Goal: Information Seeking & Learning: Check status

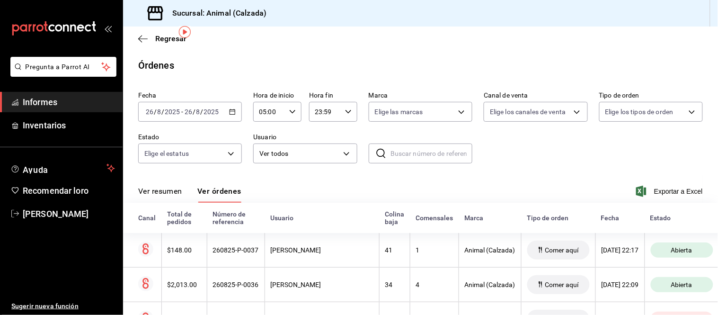
scroll to position [34, 0]
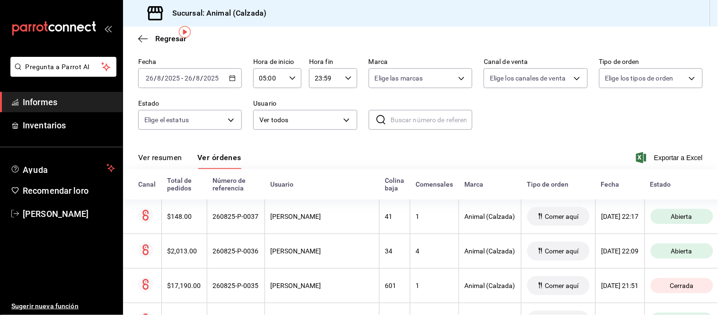
click at [171, 162] on font "Ver resumen" at bounding box center [160, 157] width 44 height 9
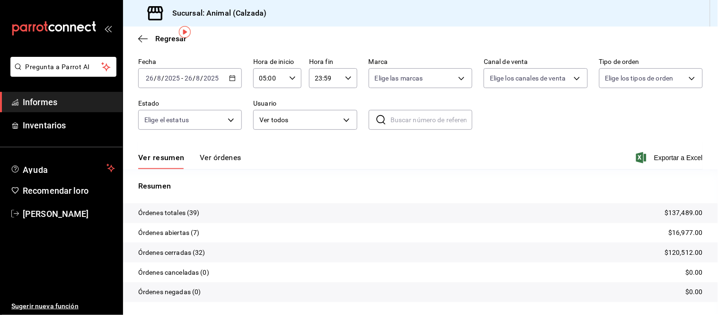
click at [203, 158] on font "Ver órdenes" at bounding box center [221, 157] width 42 height 9
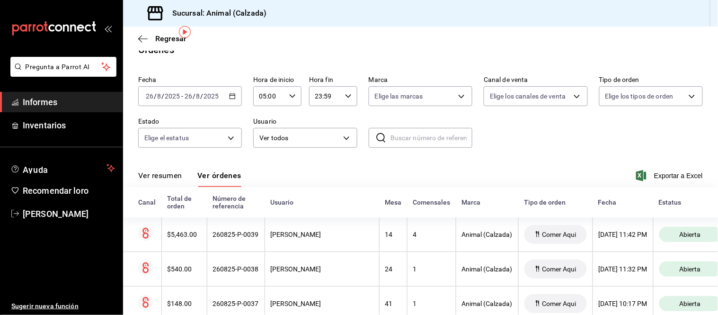
scroll to position [34, 0]
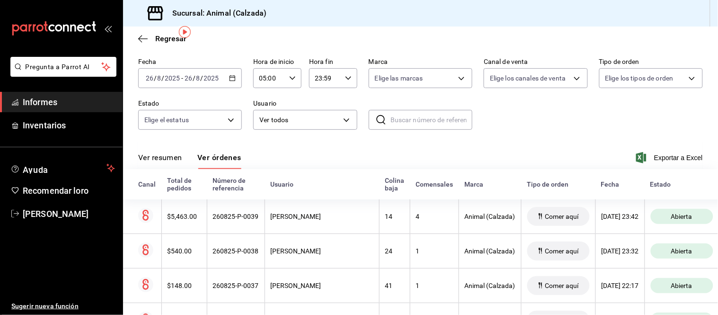
drag, startPoint x: 178, startPoint y: 157, endPoint x: 185, endPoint y: 153, distance: 8.5
click at [177, 157] on font "Ver resumen" at bounding box center [160, 157] width 44 height 9
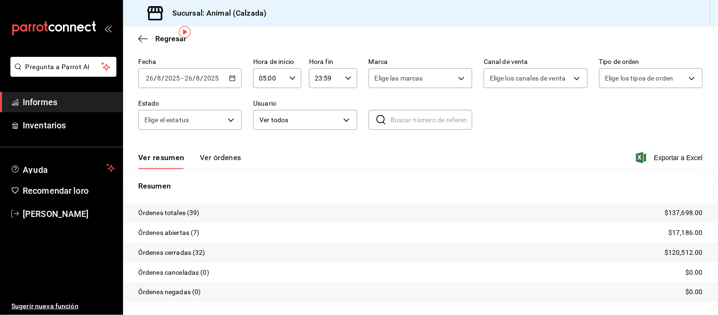
click at [214, 154] on font "Ver órdenes" at bounding box center [221, 157] width 42 height 9
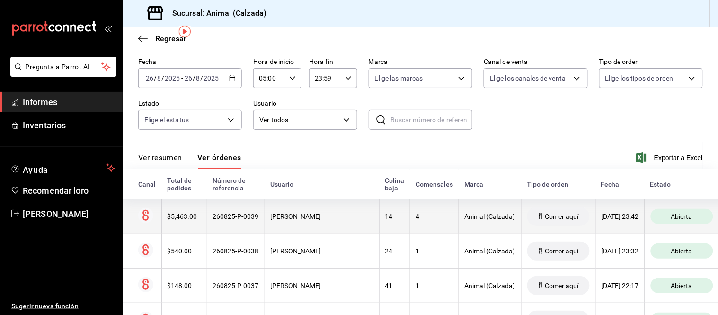
scroll to position [86, 0]
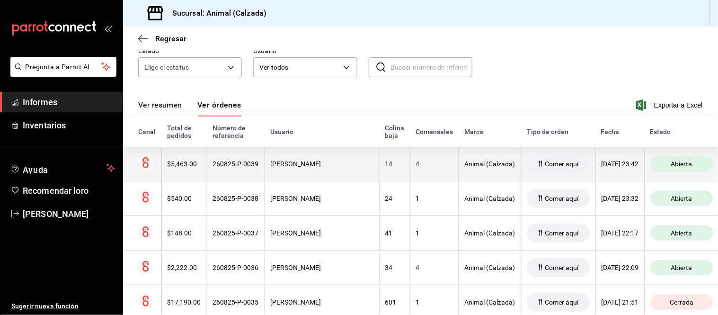
click at [319, 157] on th "[PERSON_NAME]" at bounding box center [322, 164] width 115 height 35
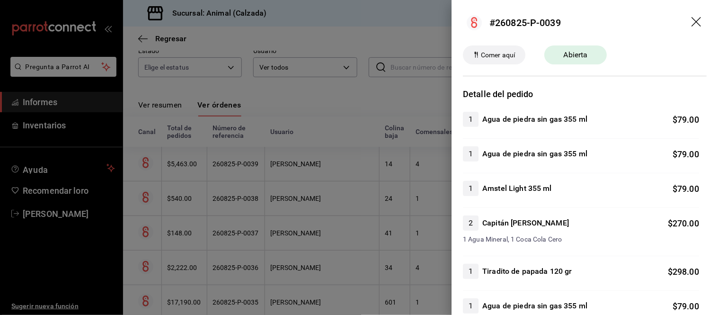
click at [319, 157] on div at bounding box center [359, 157] width 718 height 315
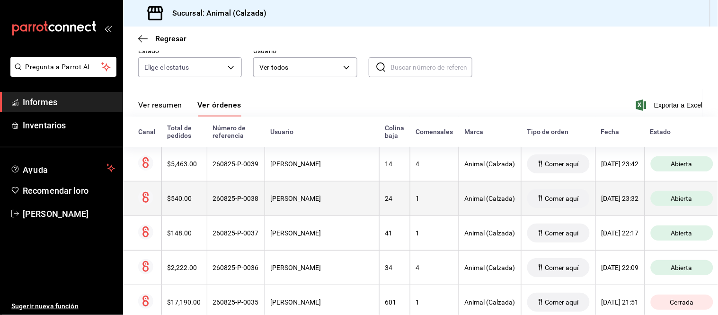
click at [323, 205] on th "[PERSON_NAME]" at bounding box center [322, 198] width 115 height 35
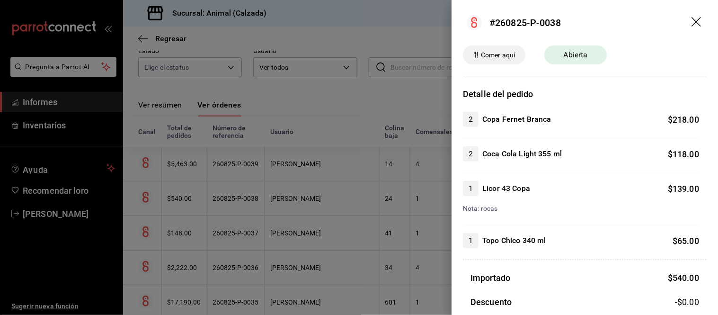
click at [322, 202] on div at bounding box center [359, 157] width 718 height 315
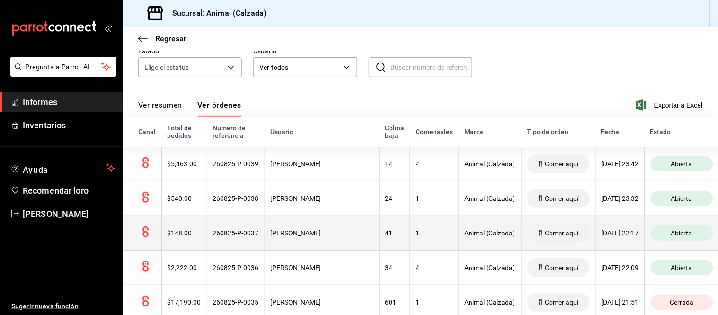
click at [379, 233] on th "41" at bounding box center [394, 232] width 31 height 35
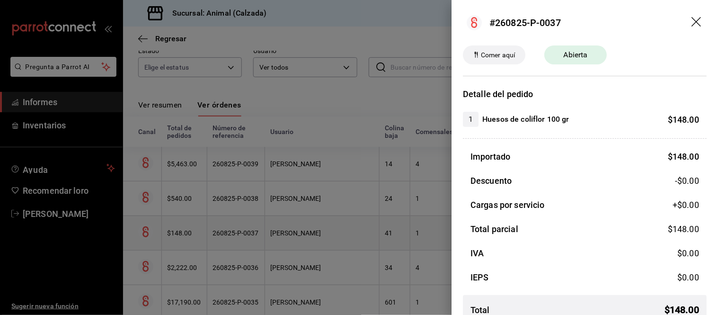
click at [379, 233] on div at bounding box center [359, 157] width 718 height 315
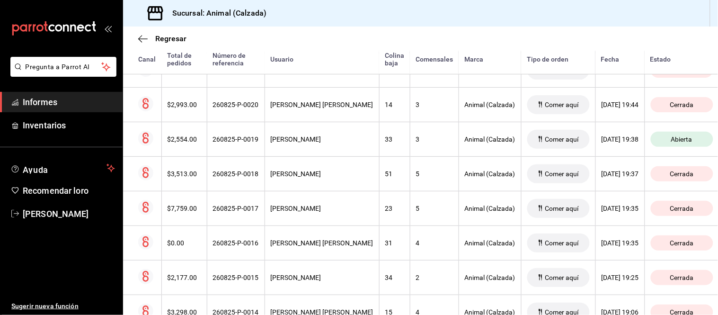
scroll to position [787, 0]
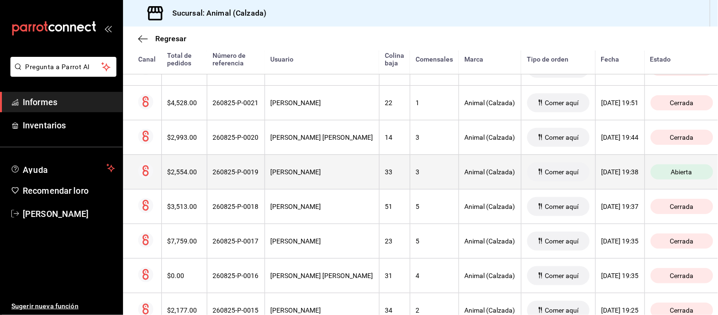
click at [410, 182] on th "3" at bounding box center [434, 171] width 49 height 35
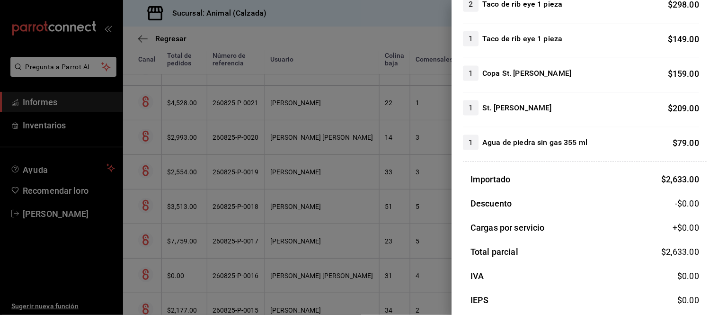
scroll to position [339, 0]
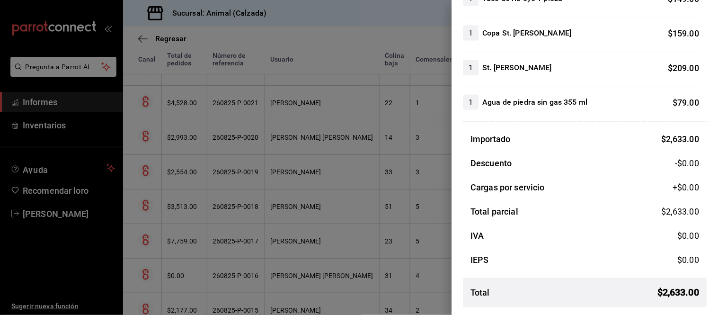
click at [376, 210] on div at bounding box center [359, 157] width 718 height 315
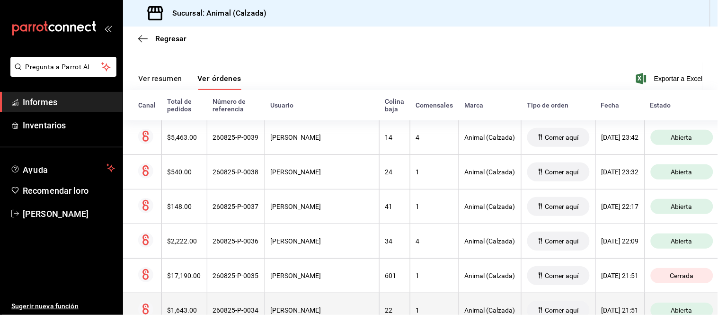
scroll to position [103, 0]
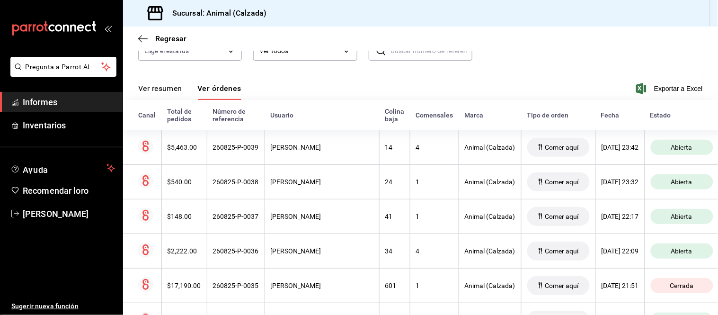
drag, startPoint x: 162, startPoint y: 93, endPoint x: 154, endPoint y: 78, distance: 16.5
click at [162, 93] on font "Ver resumen" at bounding box center [160, 88] width 44 height 9
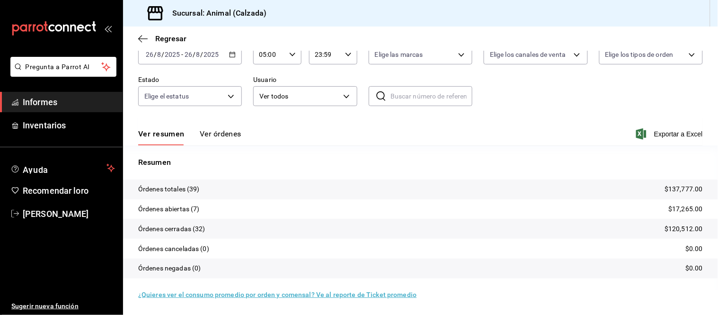
click at [226, 132] on font "Ver órdenes" at bounding box center [221, 133] width 42 height 9
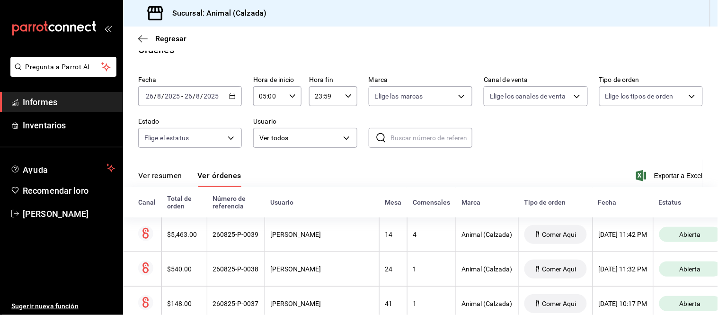
scroll to position [57, 0]
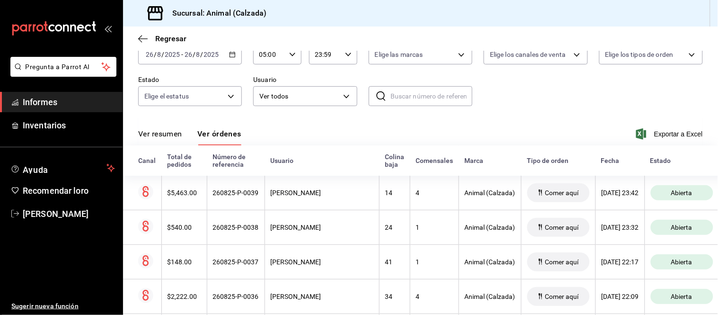
click at [188, 143] on div "Ver resumen Ver órdenes" at bounding box center [189, 137] width 103 height 17
click at [172, 128] on div "Ver resumen Ver órdenes Exportar a Excel" at bounding box center [420, 131] width 565 height 28
click at [181, 133] on font "Ver resumen" at bounding box center [160, 133] width 44 height 9
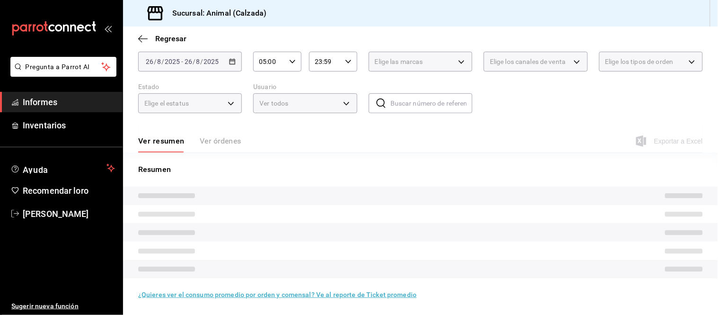
scroll to position [57, 0]
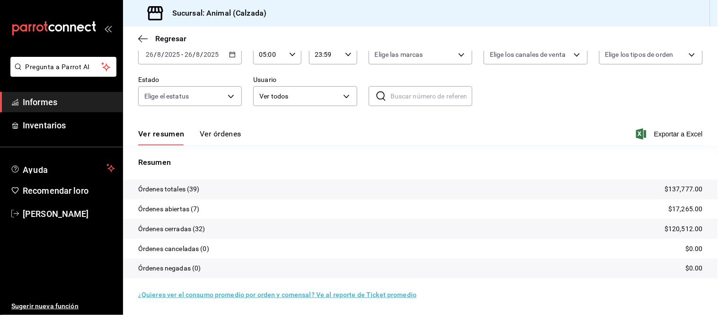
click at [204, 138] on font "Ver órdenes" at bounding box center [221, 133] width 42 height 9
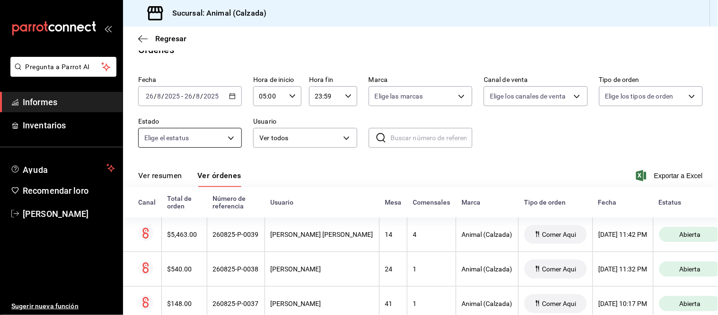
scroll to position [57, 0]
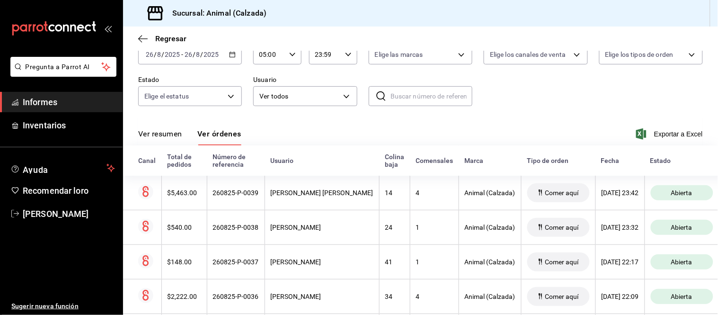
click at [172, 134] on font "Ver resumen" at bounding box center [160, 133] width 44 height 9
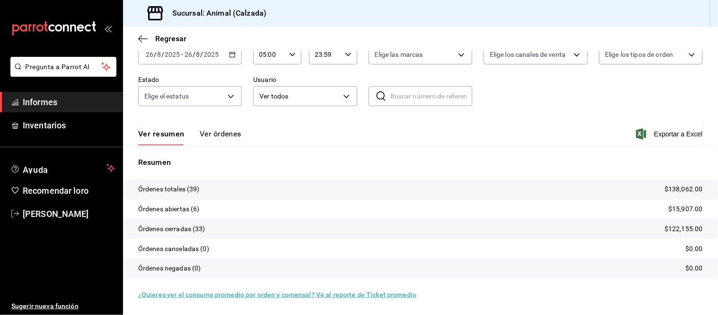
click at [214, 134] on font "Ver órdenes" at bounding box center [221, 133] width 42 height 9
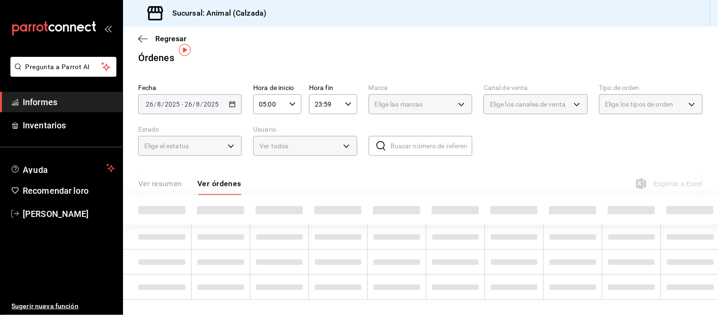
scroll to position [57, 0]
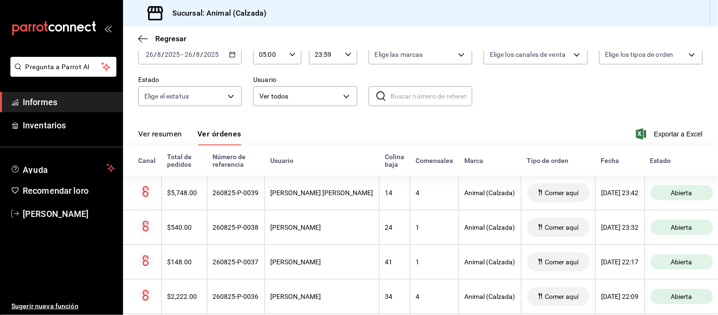
click at [169, 139] on button "Ver resumen" at bounding box center [160, 137] width 44 height 17
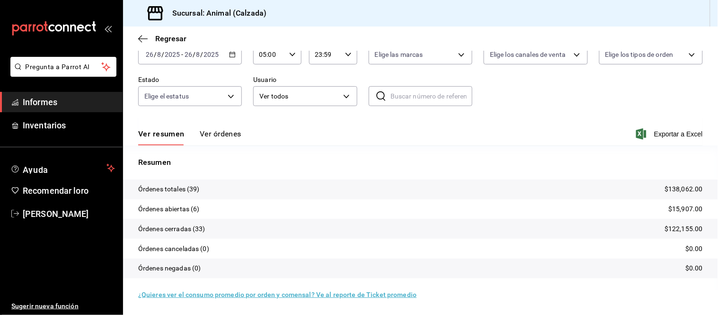
click at [215, 137] on font "Ver órdenes" at bounding box center [221, 133] width 42 height 9
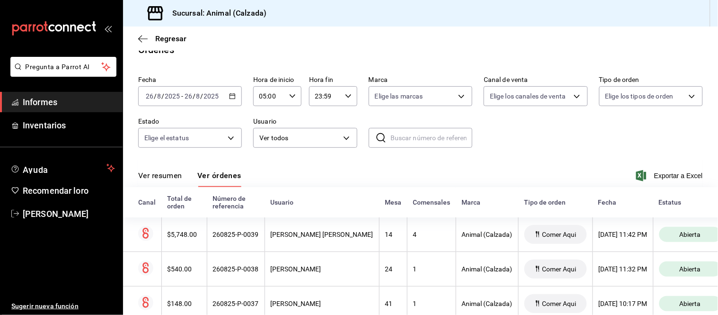
scroll to position [57, 0]
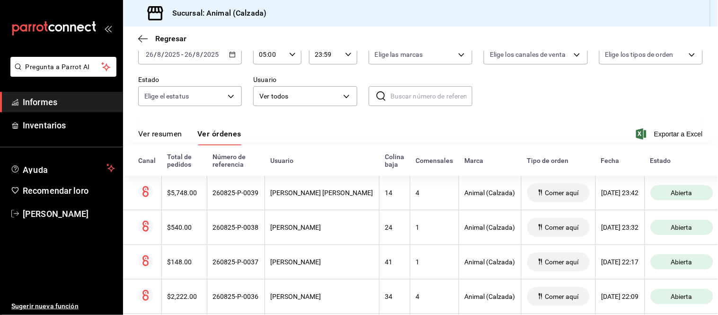
click at [181, 134] on font "Ver resumen" at bounding box center [160, 133] width 44 height 9
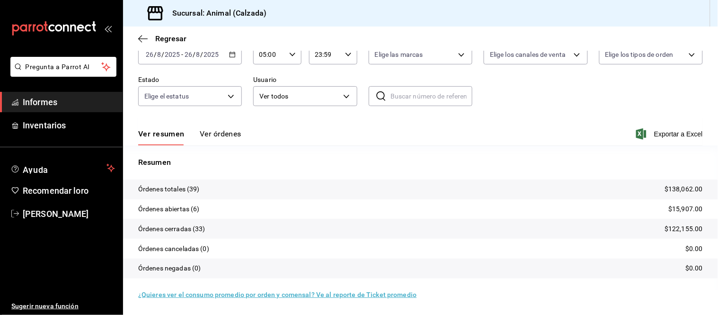
click at [224, 133] on font "Ver órdenes" at bounding box center [221, 133] width 42 height 9
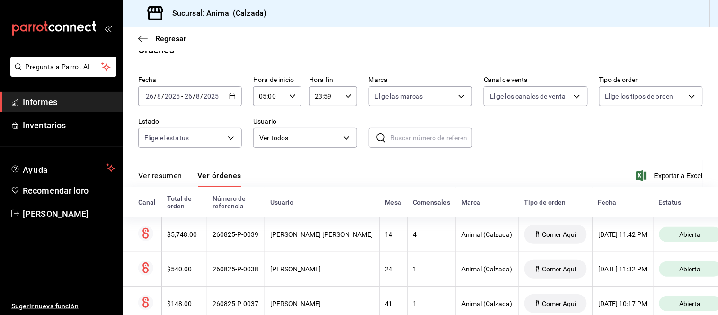
scroll to position [57, 0]
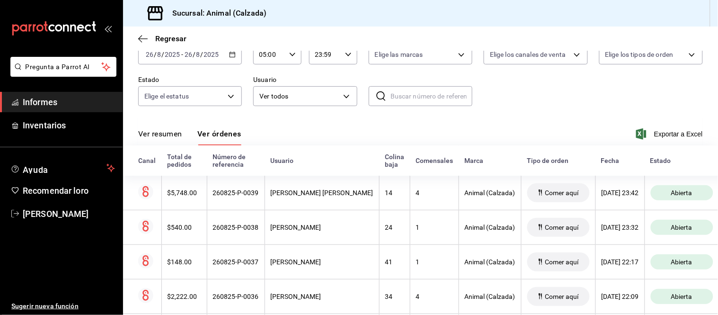
click at [169, 130] on font "Ver resumen" at bounding box center [160, 133] width 44 height 9
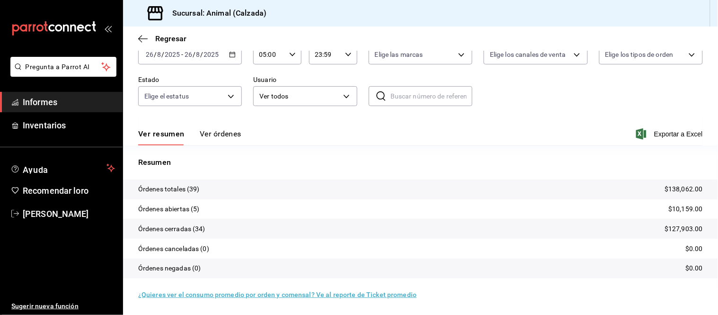
click at [204, 137] on font "Ver órdenes" at bounding box center [221, 133] width 42 height 9
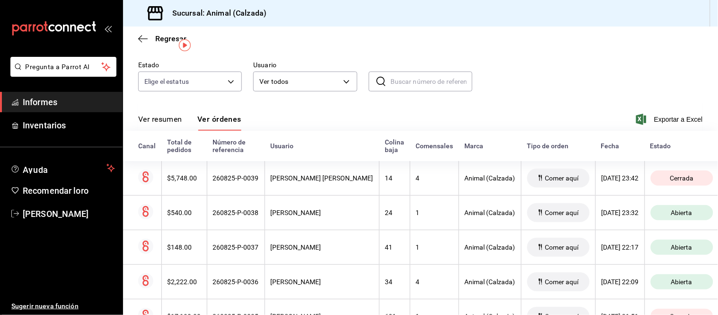
scroll to position [5, 0]
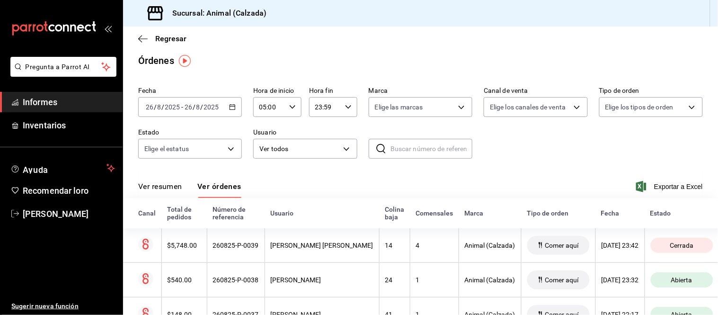
click at [170, 189] on font "Ver resumen" at bounding box center [160, 186] width 44 height 9
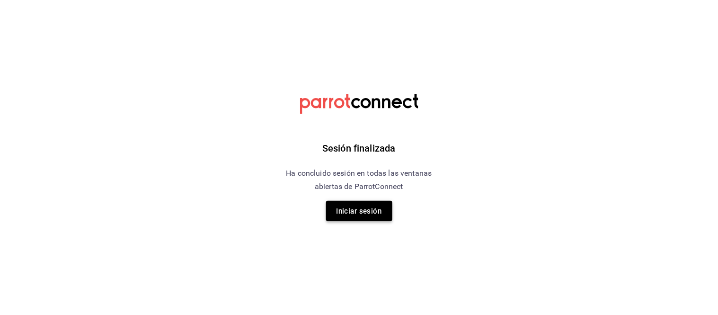
click at [370, 205] on font "Iniciar sesión" at bounding box center [359, 211] width 45 height 13
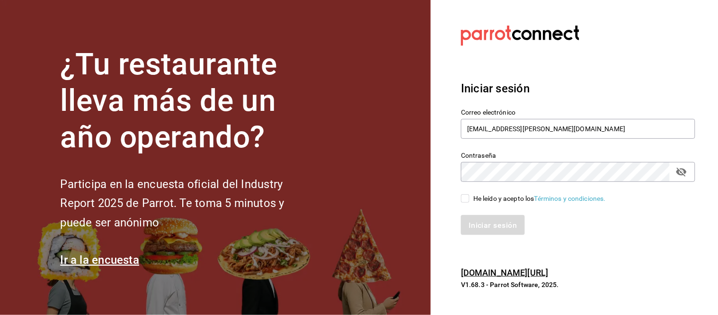
click at [471, 200] on span "He leído y acepto los Términos y condiciones." at bounding box center [538, 199] width 136 height 10
click at [470, 200] on input "He leído y acepto los Términos y condiciones." at bounding box center [465, 198] width 9 height 9
checkbox input "true"
click at [477, 224] on font "Iniciar sesión" at bounding box center [493, 224] width 48 height 9
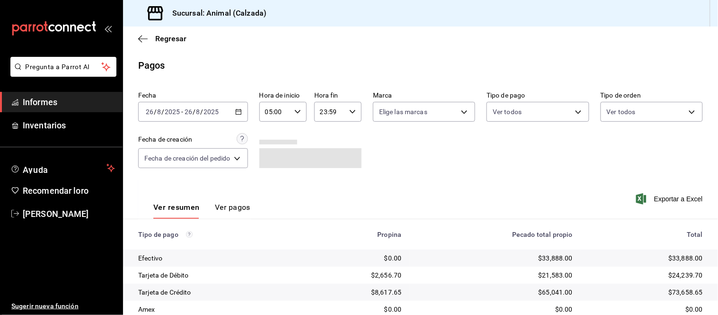
click at [230, 209] on font "Ver pagos" at bounding box center [233, 207] width 36 height 9
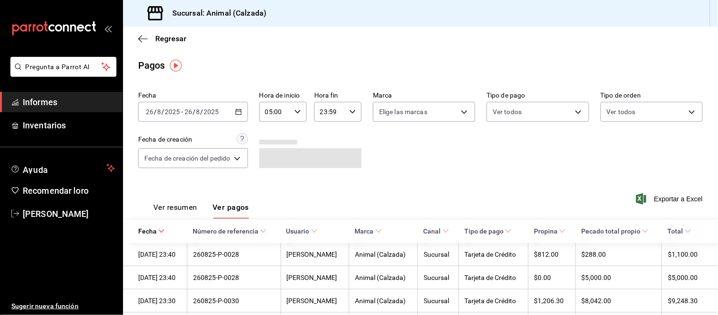
click at [182, 207] on font "Ver resumen" at bounding box center [175, 207] width 44 height 9
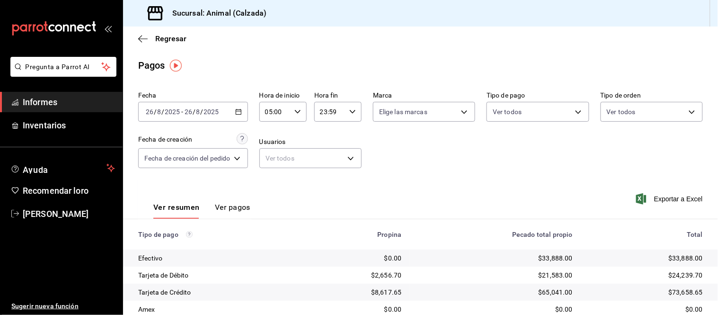
click at [232, 212] on font "Ver pagos" at bounding box center [233, 207] width 36 height 9
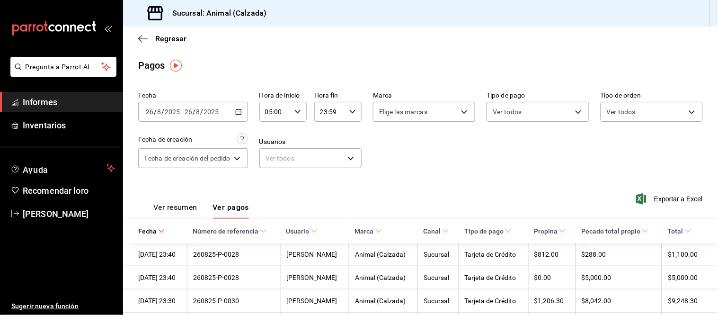
click at [186, 208] on font "Ver resumen" at bounding box center [175, 207] width 44 height 9
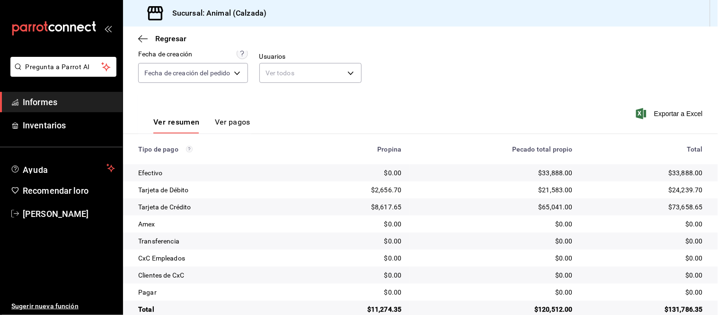
scroll to position [103, 0]
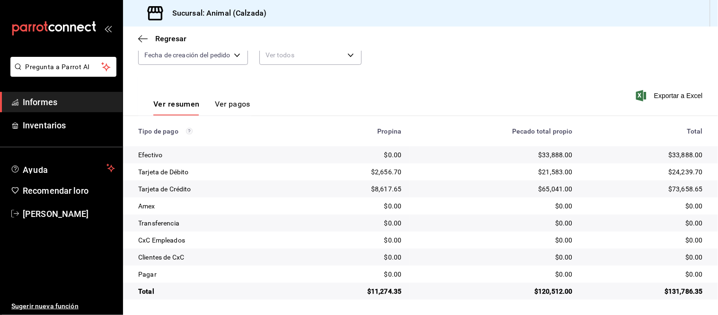
click at [234, 107] on font "Ver pagos" at bounding box center [233, 103] width 36 height 9
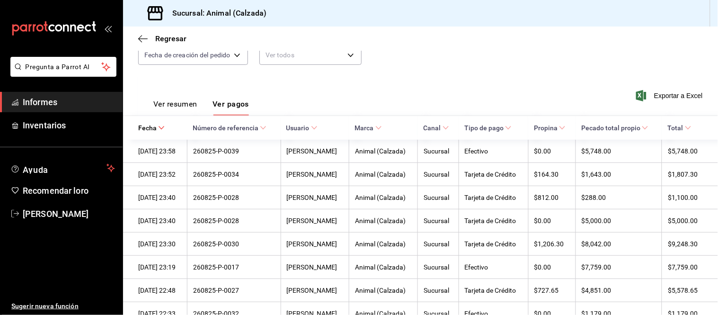
click at [183, 105] on font "Ver resumen" at bounding box center [175, 103] width 44 height 9
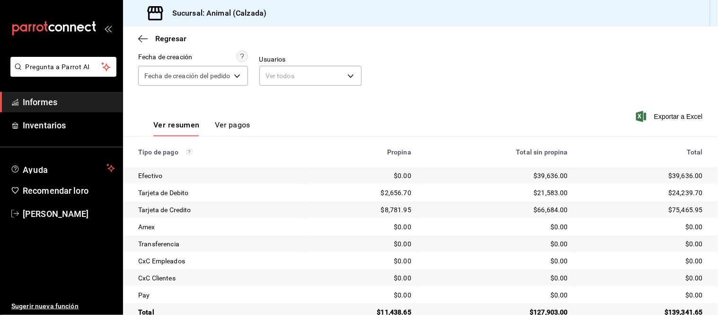
scroll to position [103, 0]
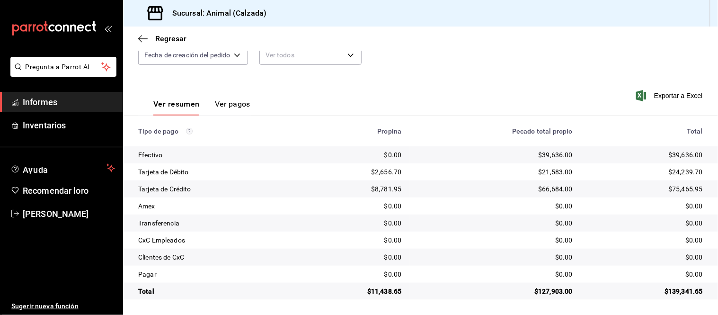
click at [231, 101] on font "Ver pagos" at bounding box center [233, 103] width 36 height 9
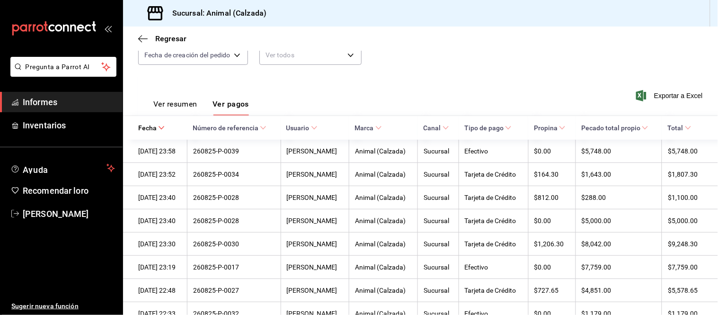
click at [166, 98] on div "Ver resumen Ver pagos" at bounding box center [193, 102] width 111 height 28
click at [181, 108] on font "Ver resumen" at bounding box center [175, 103] width 44 height 9
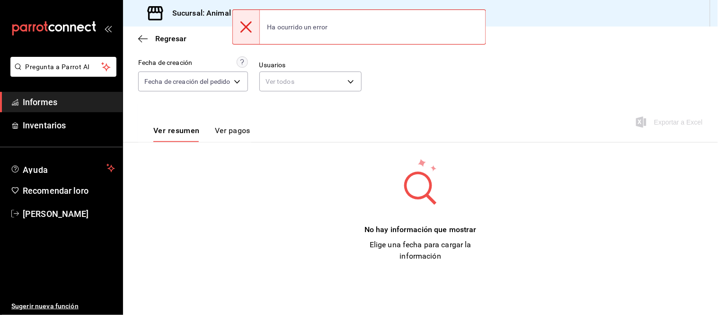
scroll to position [77, 0]
click at [237, 130] on font "Ver pagos" at bounding box center [233, 130] width 36 height 9
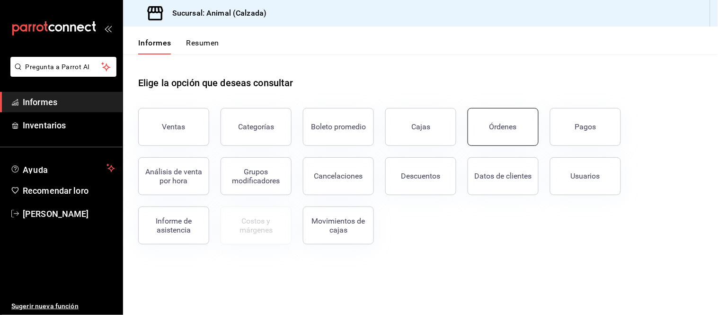
click at [513, 124] on font "Órdenes" at bounding box center [503, 126] width 27 height 9
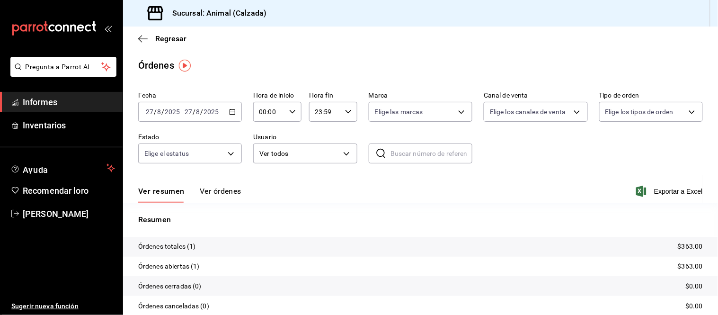
click at [229, 109] on icon "button" at bounding box center [232, 111] width 7 height 7
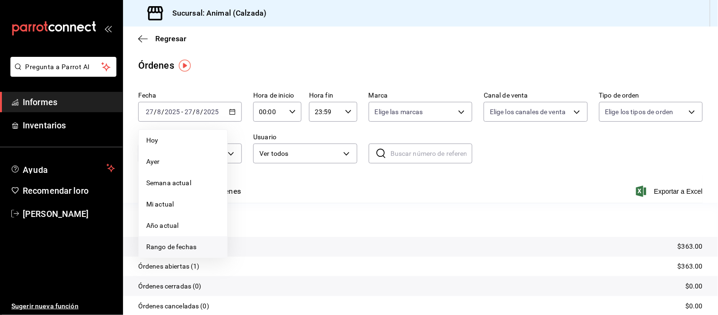
click at [196, 241] on li "Rango de fechas" at bounding box center [183, 246] width 89 height 21
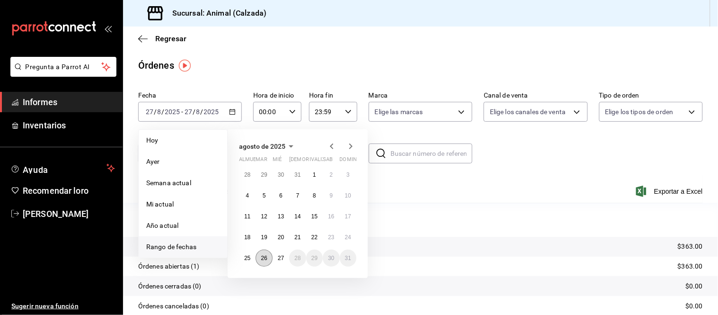
click at [262, 258] on font "26" at bounding box center [264, 258] width 6 height 7
click at [278, 258] on font "27" at bounding box center [281, 258] width 6 height 7
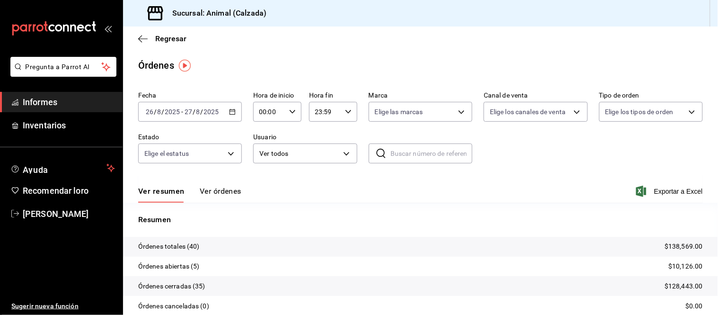
click at [286, 109] on div "00:00 Hora de inicio" at bounding box center [277, 112] width 48 height 20
click at [259, 138] on button "05" at bounding box center [264, 144] width 20 height 19
type input "05:00"
click at [324, 56] on div at bounding box center [359, 157] width 718 height 315
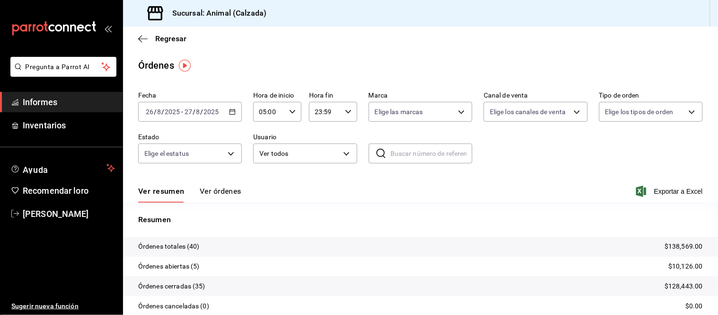
click at [218, 190] on font "Ver órdenes" at bounding box center [221, 191] width 42 height 9
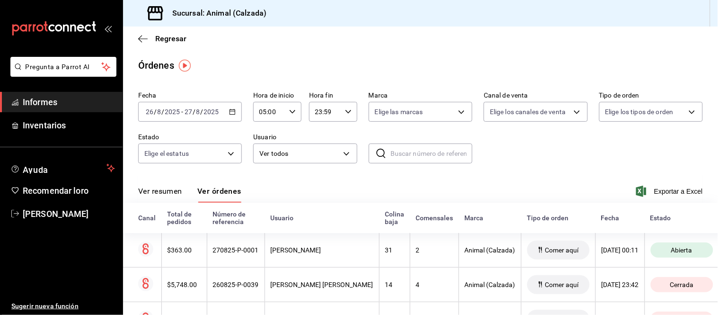
click at [161, 194] on font "Ver resumen" at bounding box center [160, 191] width 44 height 9
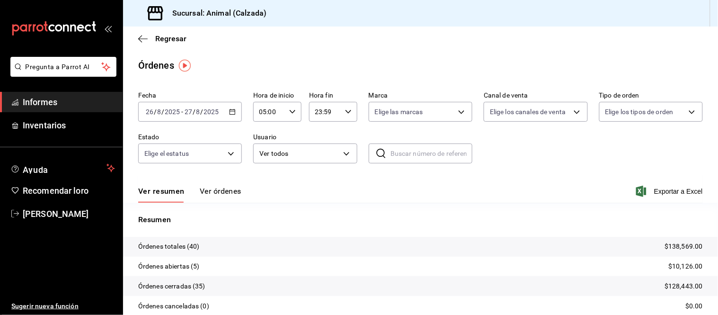
click at [225, 189] on font "Ver órdenes" at bounding box center [221, 191] width 42 height 9
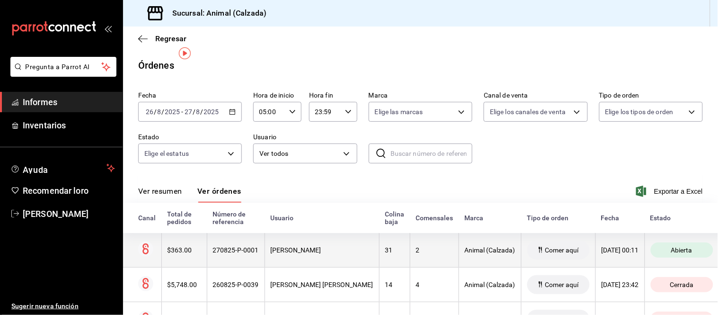
scroll to position [53, 0]
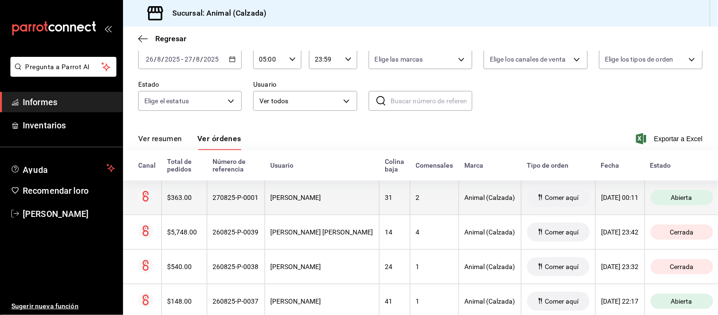
click at [521, 200] on th "Comer aquí" at bounding box center [558, 197] width 74 height 35
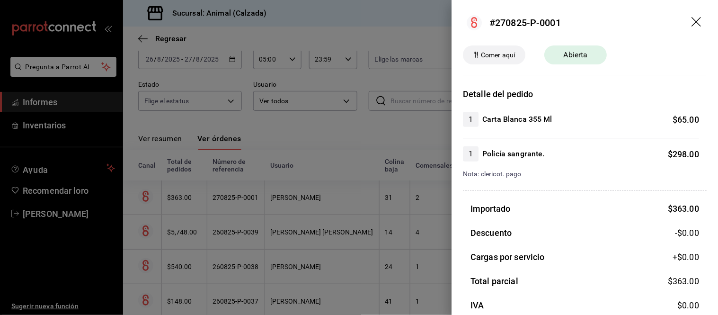
click at [411, 212] on div at bounding box center [359, 157] width 718 height 315
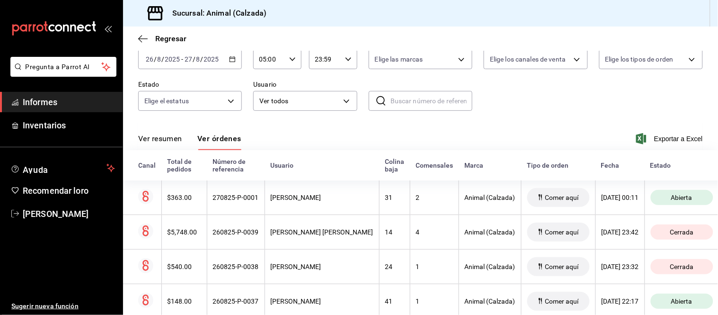
click at [163, 143] on font "Ver resumen" at bounding box center [160, 138] width 44 height 9
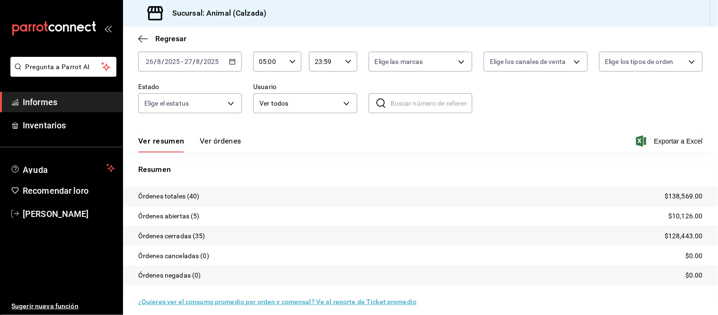
scroll to position [53, 0]
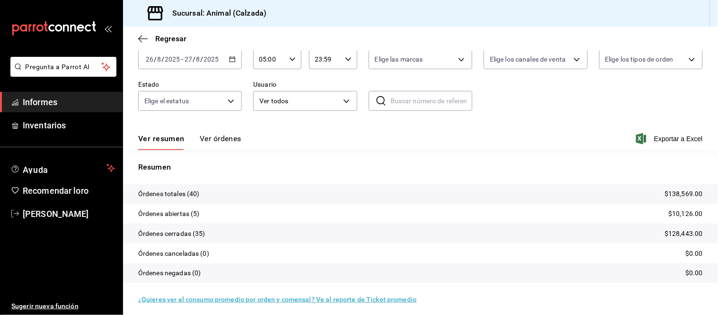
click at [226, 138] on font "Ver órdenes" at bounding box center [221, 138] width 42 height 9
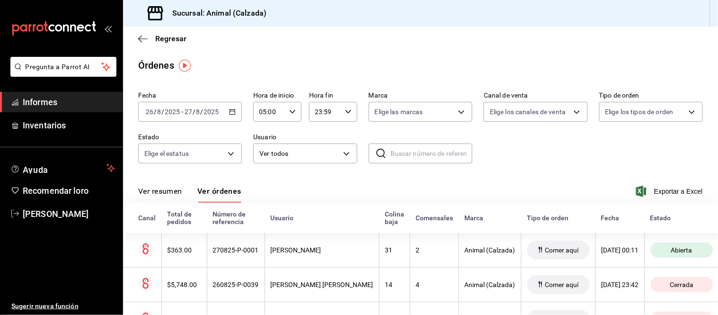
click at [173, 191] on font "Ver resumen" at bounding box center [160, 191] width 44 height 9
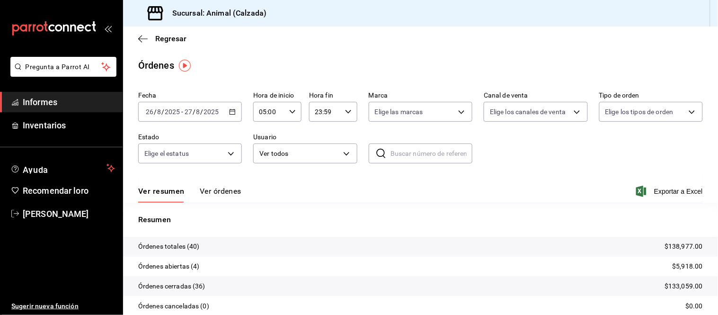
click at [220, 189] on font "Ver órdenes" at bounding box center [221, 191] width 42 height 9
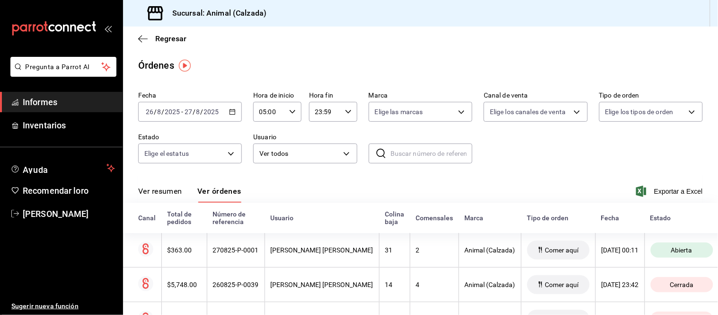
click at [165, 191] on font "Ver resumen" at bounding box center [160, 191] width 44 height 9
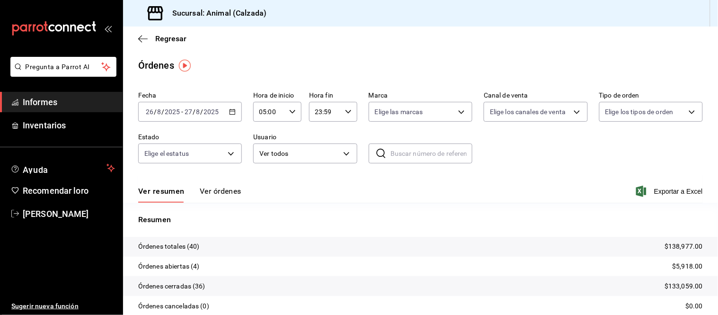
click at [228, 196] on font "Ver órdenes" at bounding box center [221, 191] width 42 height 9
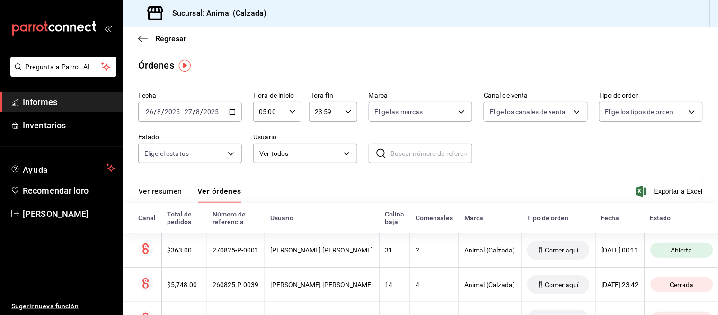
click at [151, 195] on font "Ver resumen" at bounding box center [160, 191] width 44 height 9
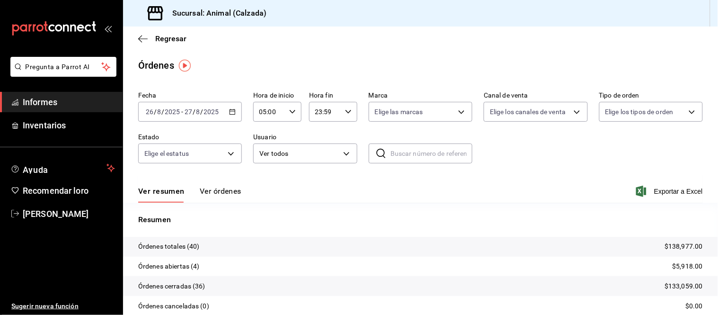
click at [212, 190] on font "Ver órdenes" at bounding box center [221, 191] width 42 height 9
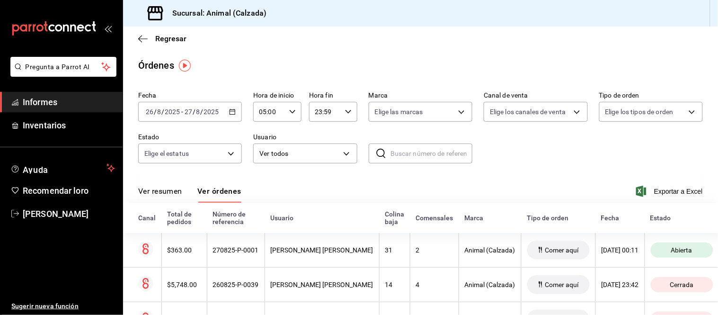
click at [187, 189] on div "Ver resumen Ver órdenes" at bounding box center [189, 194] width 103 height 17
click at [172, 190] on font "Ver resumen" at bounding box center [160, 191] width 44 height 9
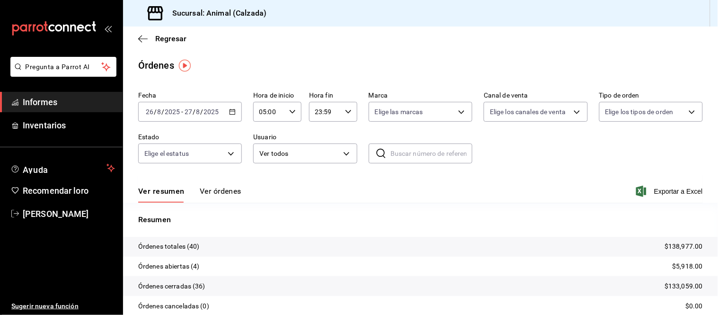
click at [225, 188] on font "Ver órdenes" at bounding box center [221, 191] width 42 height 9
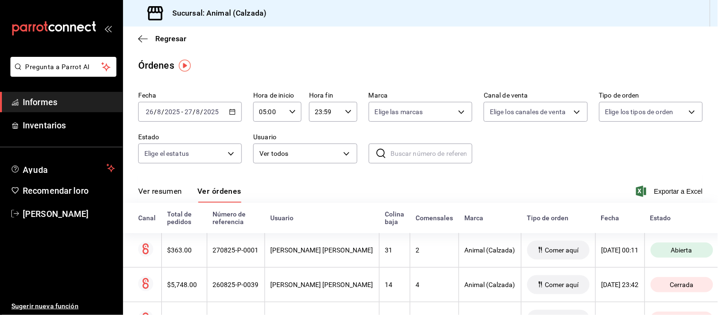
drag, startPoint x: 178, startPoint y: 195, endPoint x: 181, endPoint y: 184, distance: 11.7
click at [178, 195] on font "Ver resumen" at bounding box center [160, 191] width 44 height 9
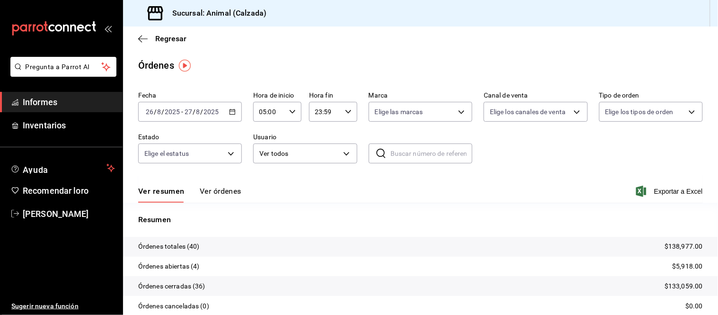
click at [220, 183] on div "Ver resumen Ver órdenes Exportar a Excel" at bounding box center [420, 189] width 565 height 28
click at [223, 187] on font "Ver órdenes" at bounding box center [221, 191] width 42 height 9
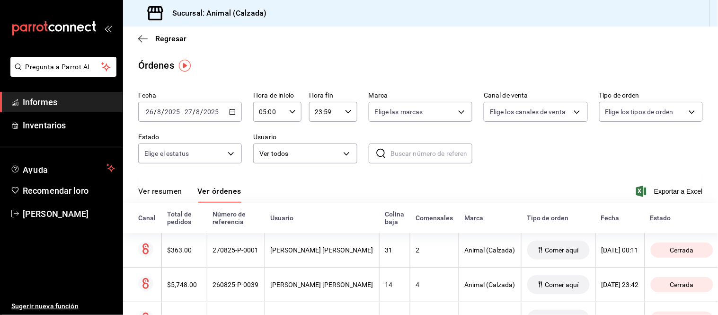
click at [172, 192] on font "Ver resumen" at bounding box center [160, 191] width 44 height 9
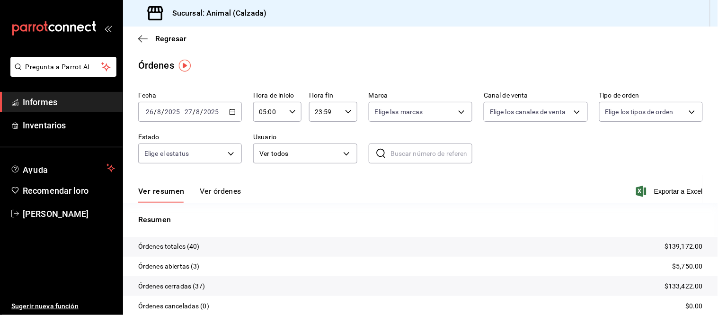
click at [210, 188] on font "Ver órdenes" at bounding box center [221, 191] width 42 height 9
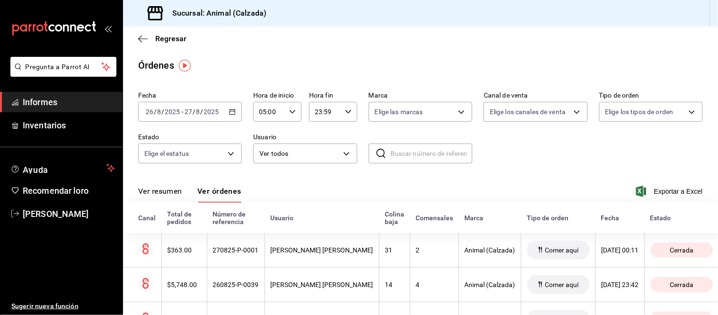
click at [171, 197] on button "Ver resumen" at bounding box center [160, 194] width 44 height 17
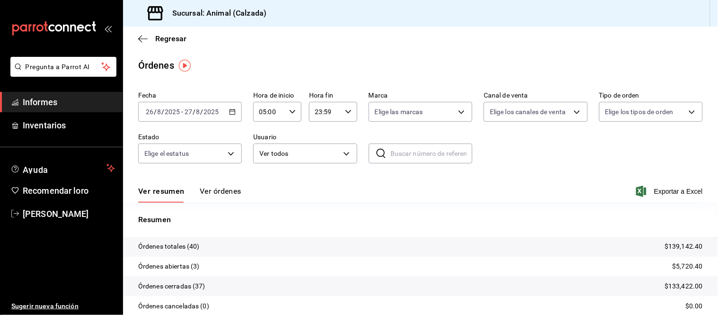
click at [222, 193] on font "Ver órdenes" at bounding box center [221, 191] width 42 height 9
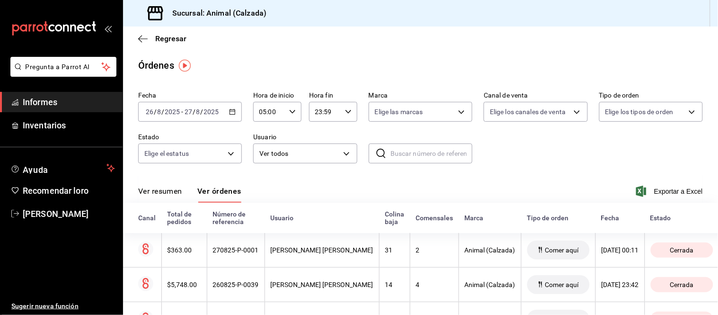
click at [168, 188] on font "Ver resumen" at bounding box center [160, 191] width 44 height 9
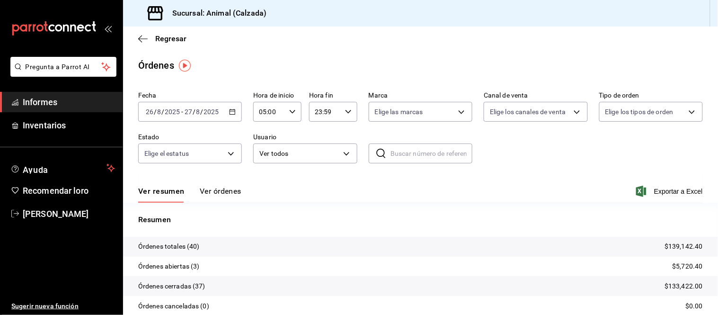
click at [234, 192] on font "Ver órdenes" at bounding box center [221, 191] width 42 height 9
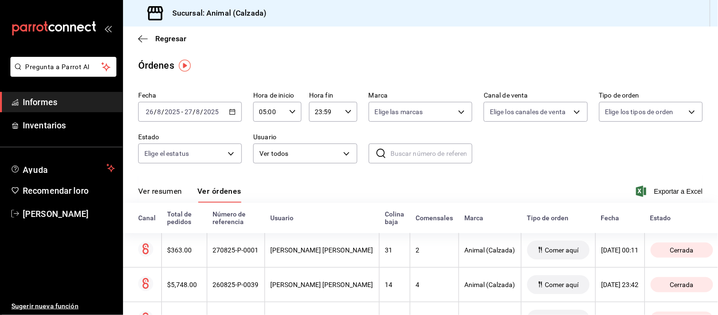
click at [182, 191] on font "Ver resumen" at bounding box center [160, 191] width 44 height 9
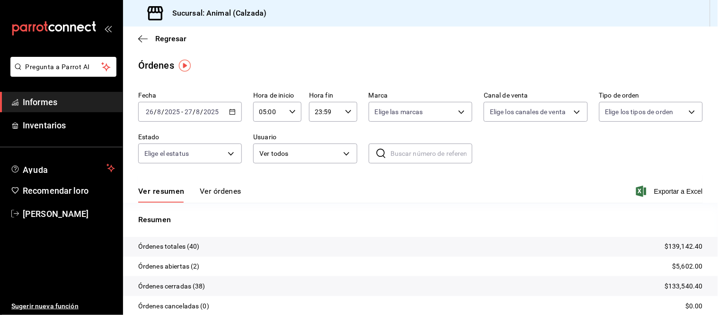
click at [195, 192] on div "Ver resumen Ver órdenes" at bounding box center [189, 194] width 103 height 17
click at [210, 196] on font "Ver órdenes" at bounding box center [221, 191] width 42 height 9
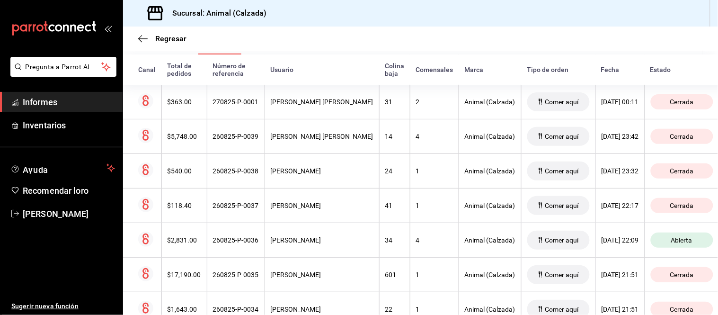
scroll to position [158, 0]
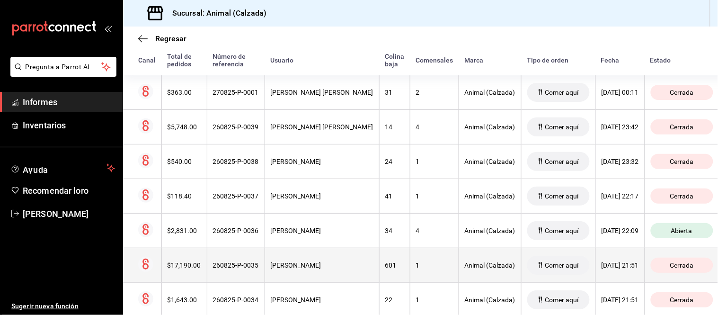
click at [327, 258] on th "[PERSON_NAME]" at bounding box center [322, 265] width 115 height 35
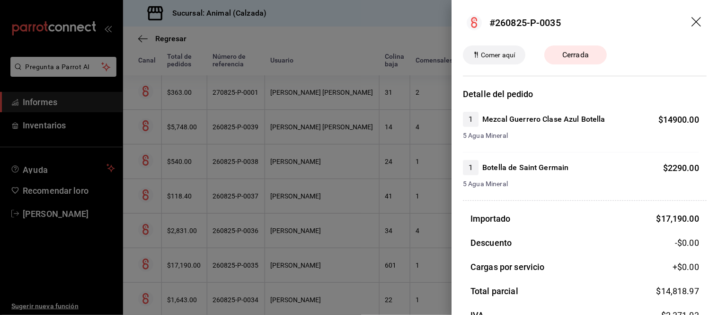
click at [334, 238] on div at bounding box center [359, 157] width 718 height 315
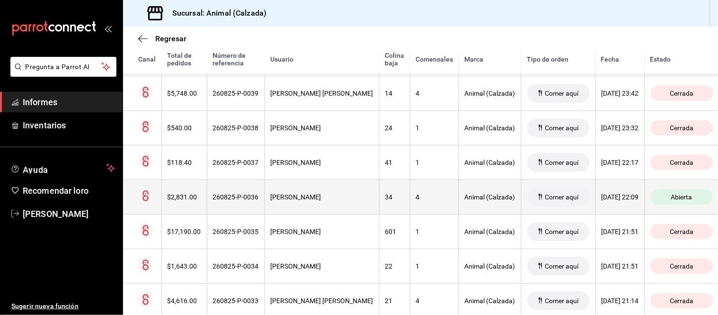
scroll to position [210, 0]
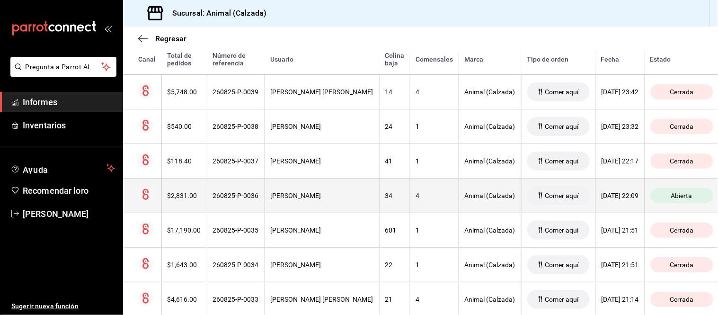
click at [325, 193] on div "[PERSON_NAME]" at bounding box center [322, 196] width 103 height 8
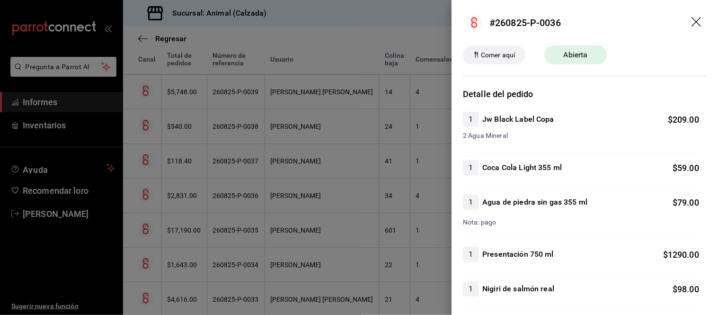
click at [362, 197] on div at bounding box center [359, 157] width 718 height 315
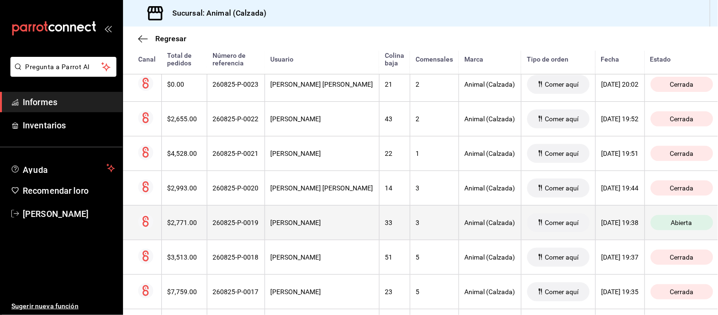
scroll to position [789, 0]
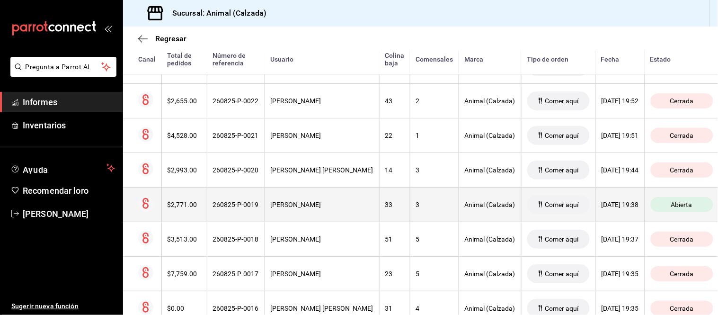
click at [413, 220] on th "3" at bounding box center [434, 204] width 49 height 35
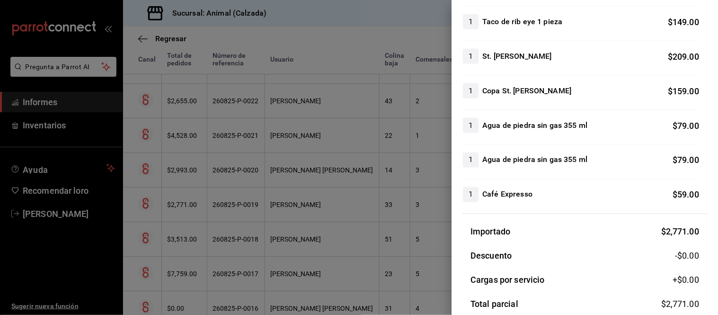
scroll to position [368, 0]
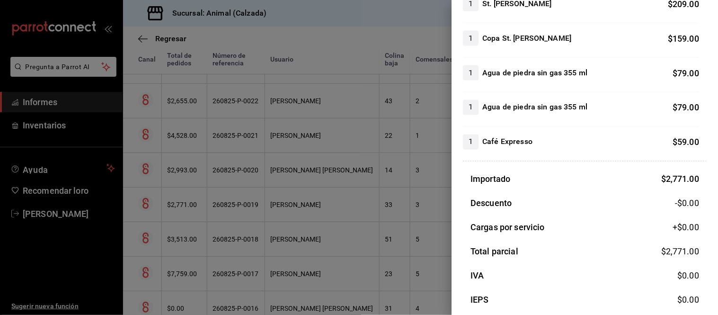
drag, startPoint x: 376, startPoint y: 157, endPoint x: 370, endPoint y: 178, distance: 21.3
click at [376, 158] on div at bounding box center [359, 157] width 718 height 315
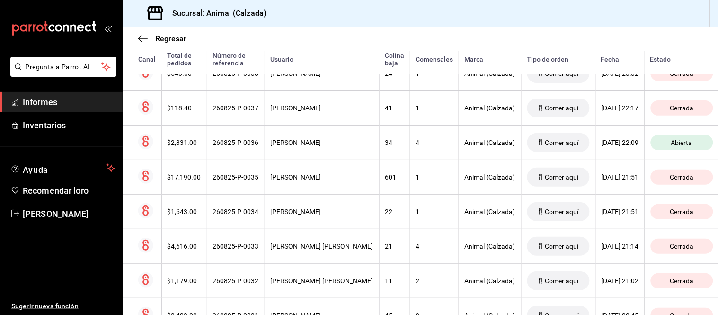
scroll to position [263, 0]
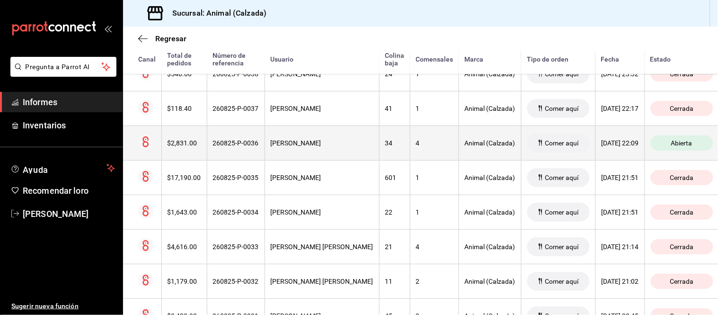
click at [410, 154] on th "4" at bounding box center [434, 142] width 49 height 35
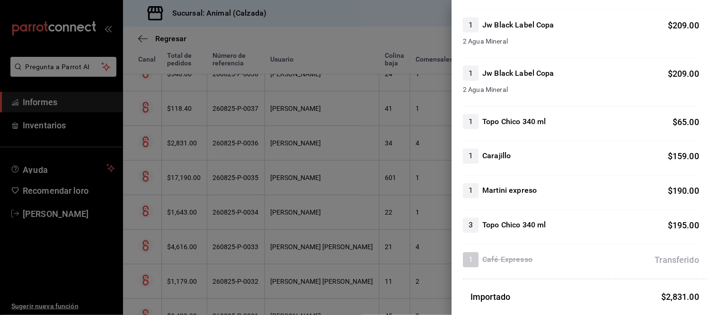
scroll to position [280, 0]
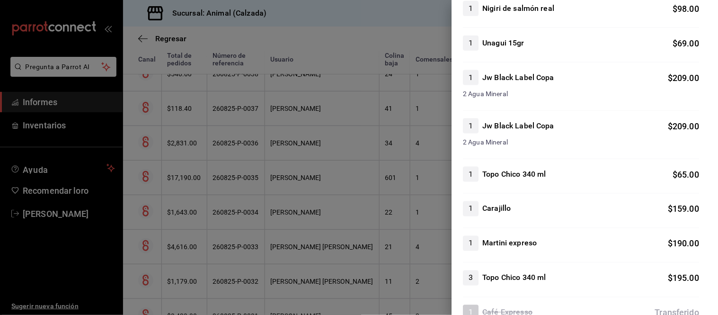
click at [386, 219] on div at bounding box center [359, 157] width 718 height 315
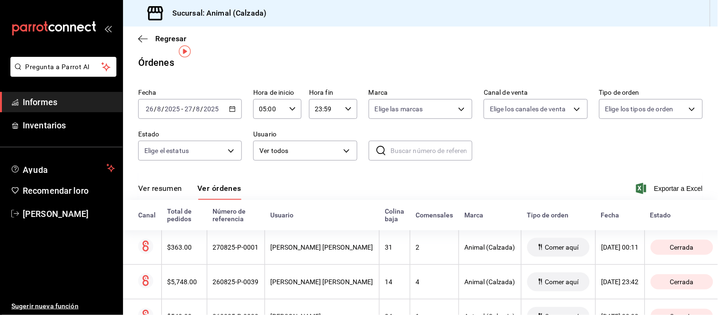
scroll to position [0, 0]
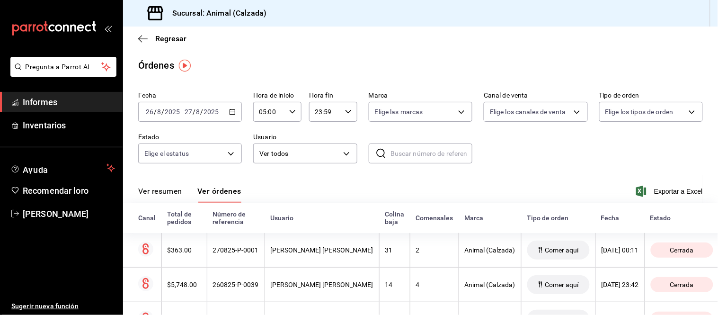
click at [166, 191] on font "Ver resumen" at bounding box center [160, 191] width 44 height 9
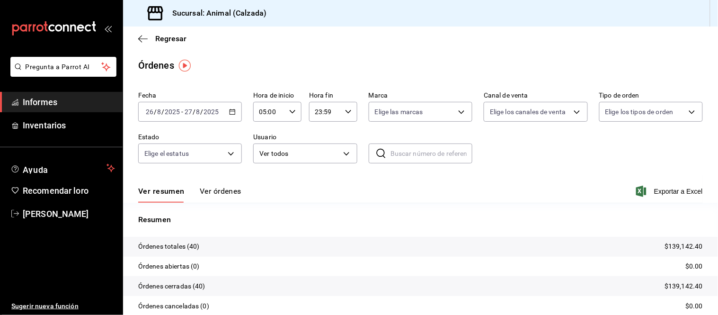
click at [206, 191] on font "Ver órdenes" at bounding box center [221, 191] width 42 height 9
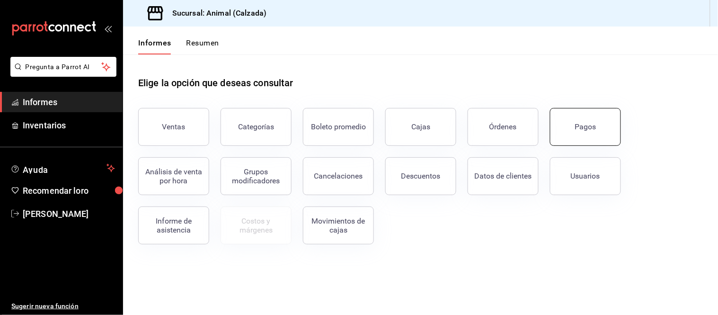
click at [573, 134] on button "Pagos" at bounding box center [585, 127] width 71 height 38
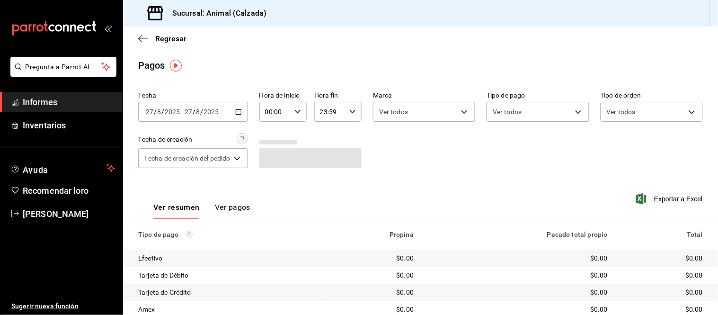
click at [237, 113] on icon "button" at bounding box center [238, 111] width 7 height 7
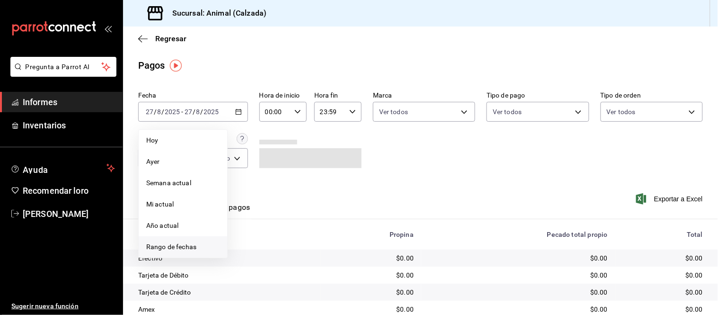
click at [177, 244] on font "Rango de fechas" at bounding box center [171, 247] width 50 height 8
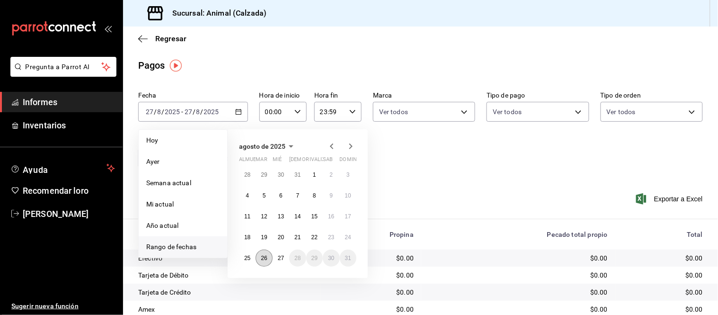
click at [264, 262] on button "26" at bounding box center [264, 258] width 17 height 17
click at [280, 254] on button "27" at bounding box center [281, 258] width 17 height 17
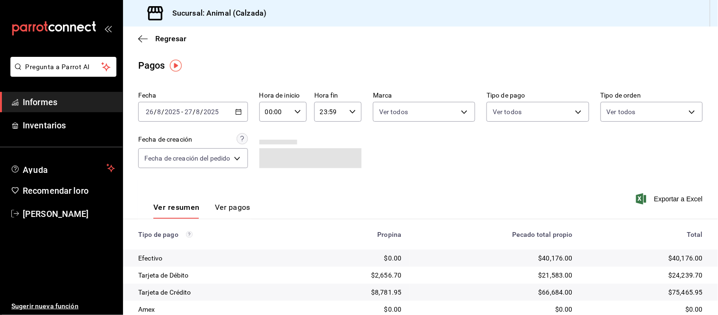
click at [295, 110] on icon "button" at bounding box center [298, 111] width 7 height 7
click at [271, 145] on font "05" at bounding box center [273, 145] width 8 height 8
type input "05:00"
click at [349, 199] on div at bounding box center [359, 157] width 718 height 315
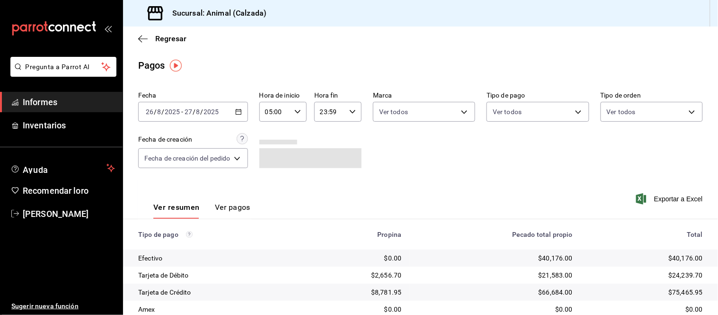
click at [225, 211] on font "Ver pagos" at bounding box center [233, 207] width 36 height 9
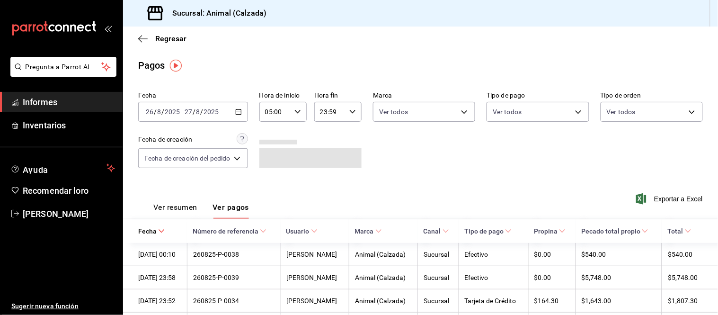
click at [184, 206] on font "Ver resumen" at bounding box center [175, 207] width 44 height 9
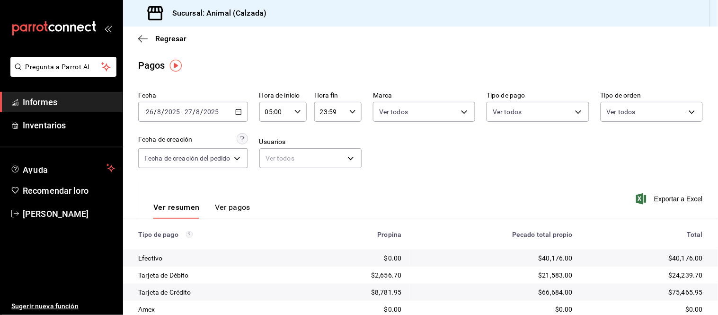
drag, startPoint x: 222, startPoint y: 211, endPoint x: 222, endPoint y: 204, distance: 6.6
click at [222, 210] on font "Ver pagos" at bounding box center [233, 207] width 36 height 9
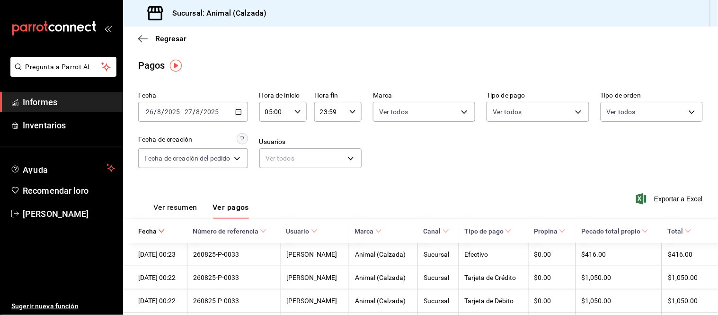
click at [186, 207] on font "Ver resumen" at bounding box center [175, 207] width 44 height 9
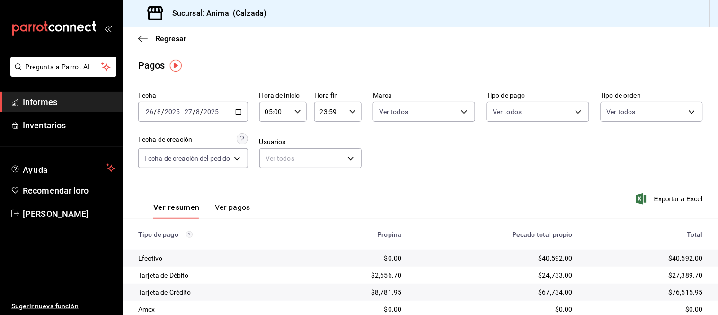
click at [229, 216] on button "Ver pagos" at bounding box center [233, 210] width 36 height 17
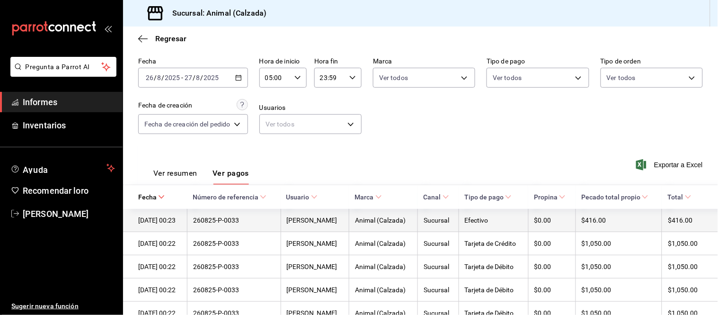
scroll to position [53, 0]
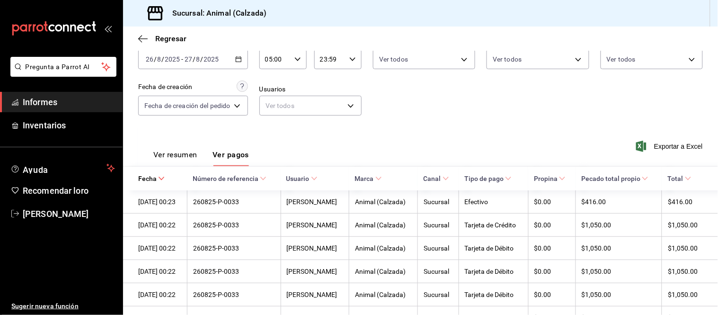
click at [188, 151] on font "Ver resumen" at bounding box center [175, 154] width 44 height 9
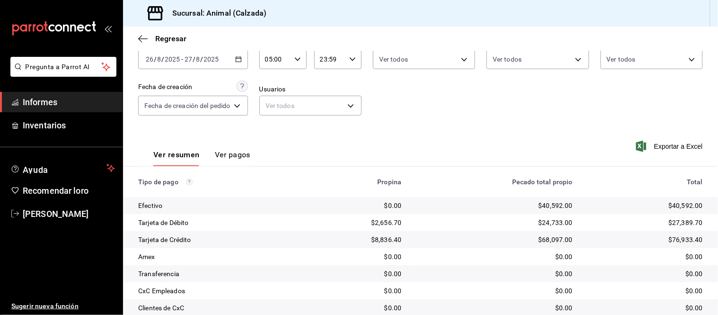
click at [218, 154] on font "Ver pagos" at bounding box center [233, 154] width 36 height 9
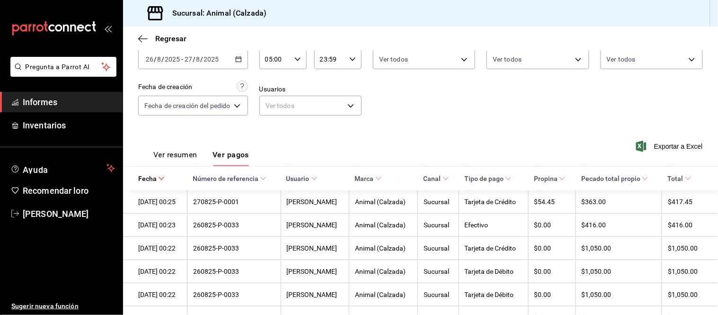
click at [185, 159] on font "Ver resumen" at bounding box center [175, 154] width 44 height 9
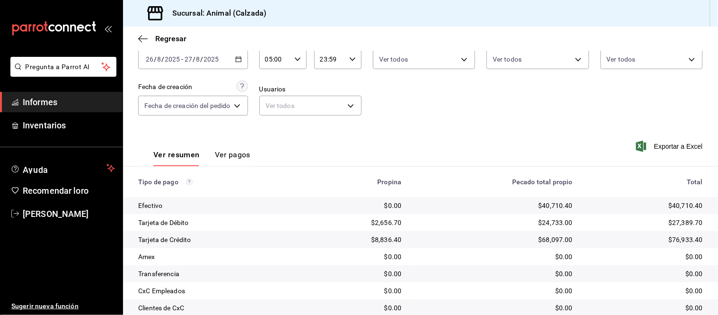
click at [229, 152] on font "Ver pagos" at bounding box center [233, 154] width 36 height 9
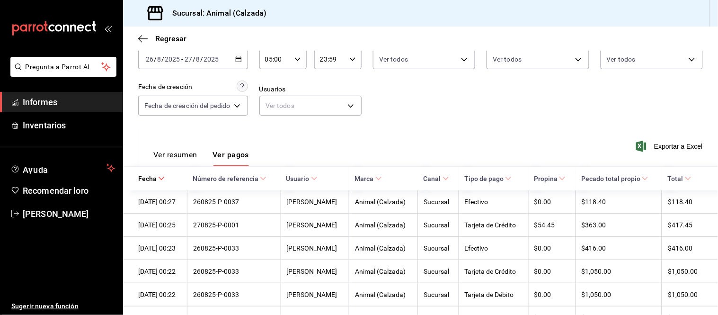
drag, startPoint x: 176, startPoint y: 157, endPoint x: 178, endPoint y: 152, distance: 5.5
click at [177, 156] on font "Ver resumen" at bounding box center [175, 154] width 44 height 9
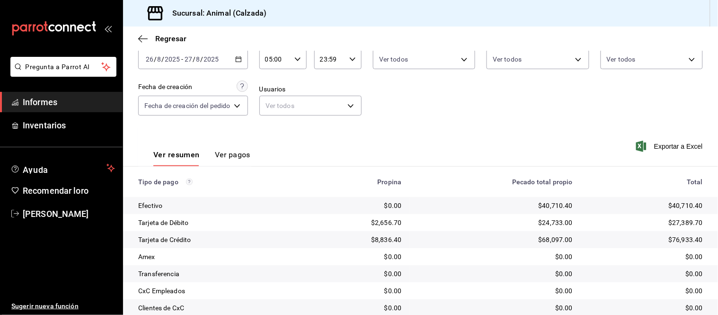
click at [215, 152] on font "Ver pagos" at bounding box center [233, 154] width 36 height 9
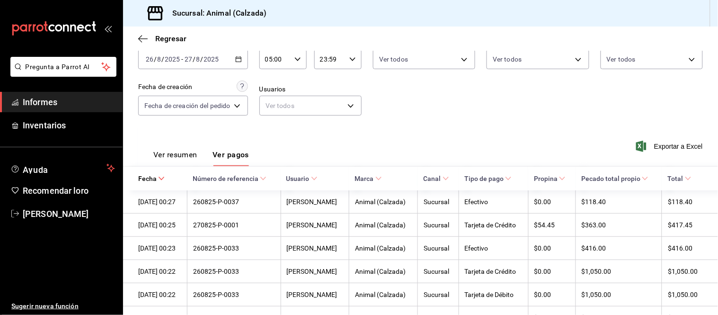
drag, startPoint x: 180, startPoint y: 156, endPoint x: 190, endPoint y: 149, distance: 12.2
click at [180, 156] on font "Ver resumen" at bounding box center [175, 154] width 44 height 9
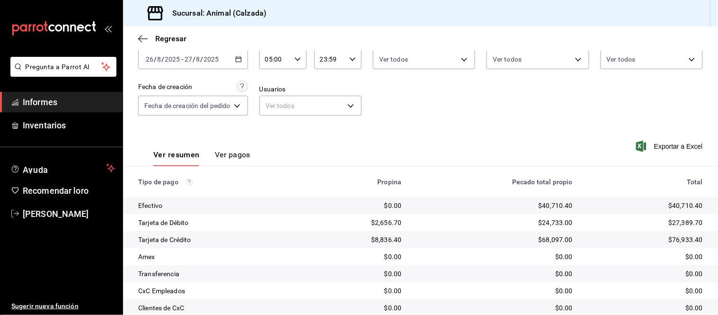
click at [230, 154] on font "Ver pagos" at bounding box center [233, 154] width 36 height 9
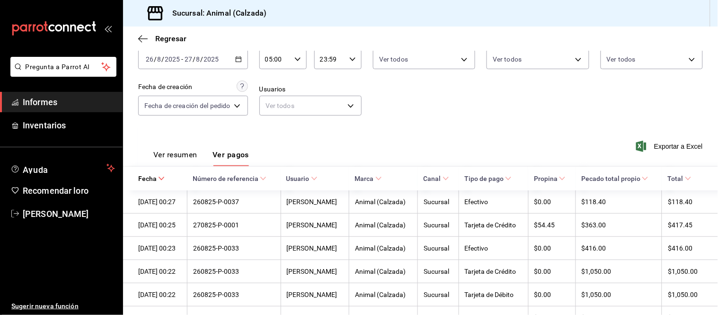
click at [181, 152] on font "Ver resumen" at bounding box center [175, 154] width 44 height 9
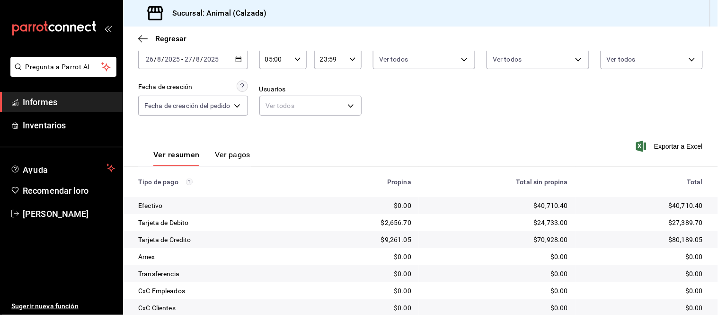
click at [231, 159] on font "Ver pagos" at bounding box center [233, 154] width 36 height 9
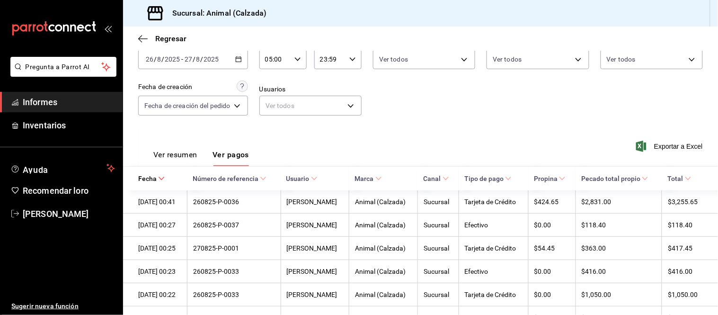
click at [188, 158] on font "Ver resumen" at bounding box center [175, 154] width 44 height 9
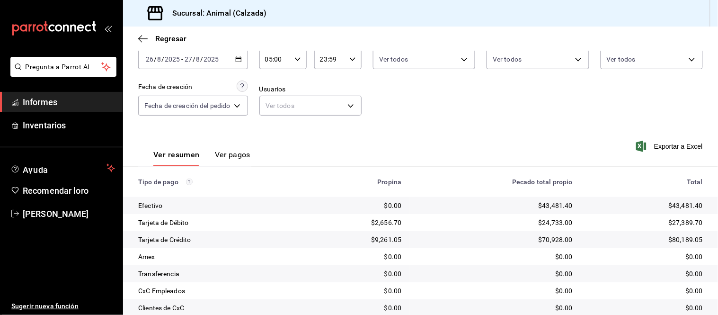
click at [224, 153] on font "Ver pagos" at bounding box center [233, 154] width 36 height 9
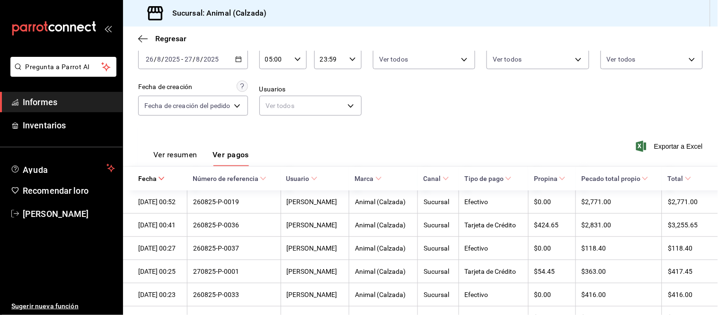
click at [194, 158] on font "Ver resumen" at bounding box center [175, 154] width 44 height 9
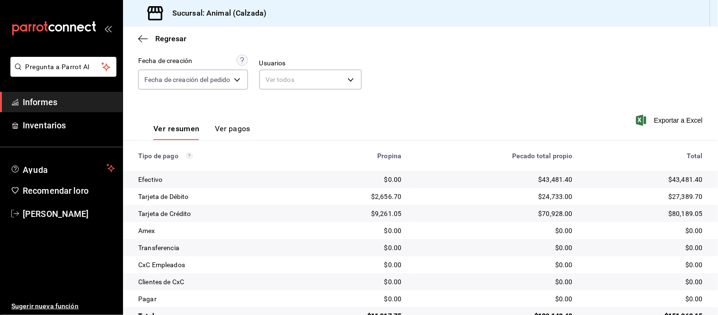
scroll to position [103, 0]
